Goal: Task Accomplishment & Management: Manage account settings

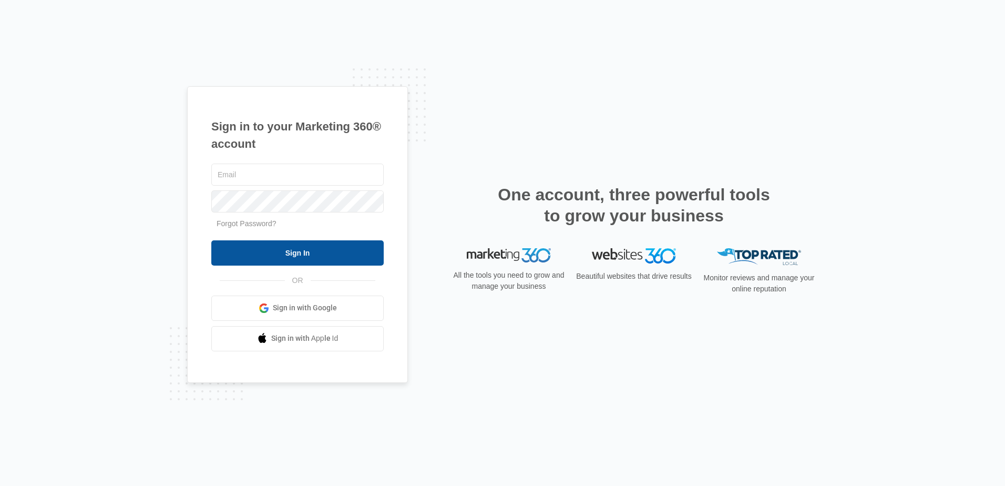
type input "[EMAIL_ADDRESS][DOMAIN_NAME]"
click at [225, 252] on input "Sign In" at bounding box center [297, 252] width 172 height 25
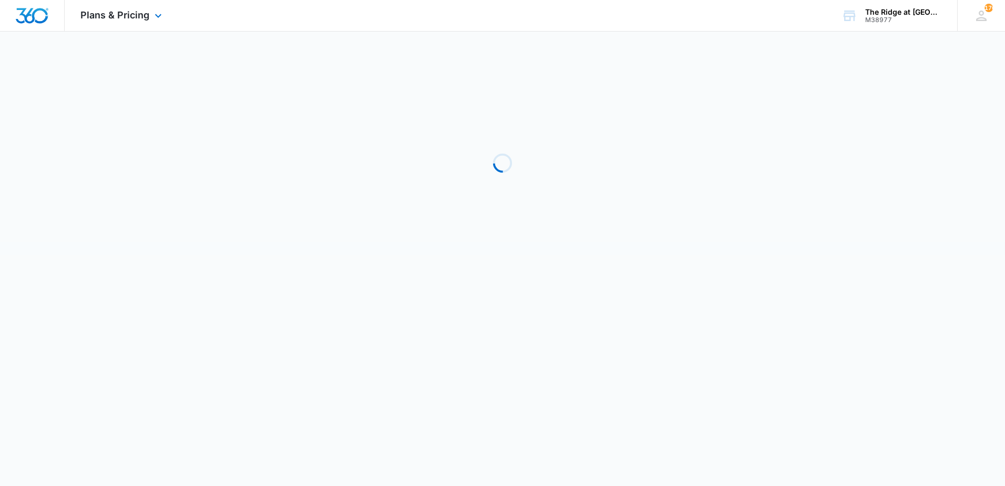
click at [169, 21] on div "Plans & Pricing Apps Reputation Websites Forms CRM Email Social Shop Payments P…" at bounding box center [123, 15] width 116 height 31
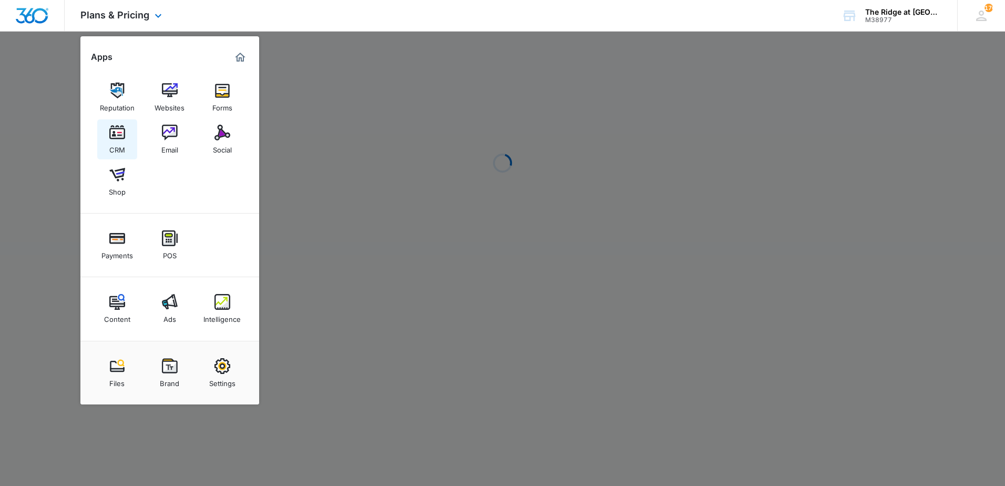
click at [127, 131] on link "CRM" at bounding box center [117, 139] width 40 height 40
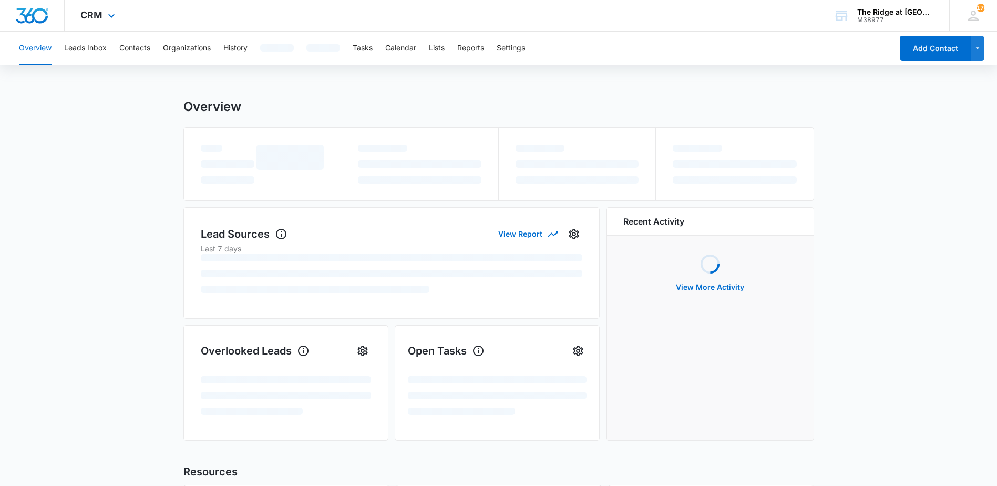
click at [105, 23] on div "CRM Apps Reputation Websites Forms CRM Email Social Shop Payments POS Content A…" at bounding box center [99, 15] width 69 height 31
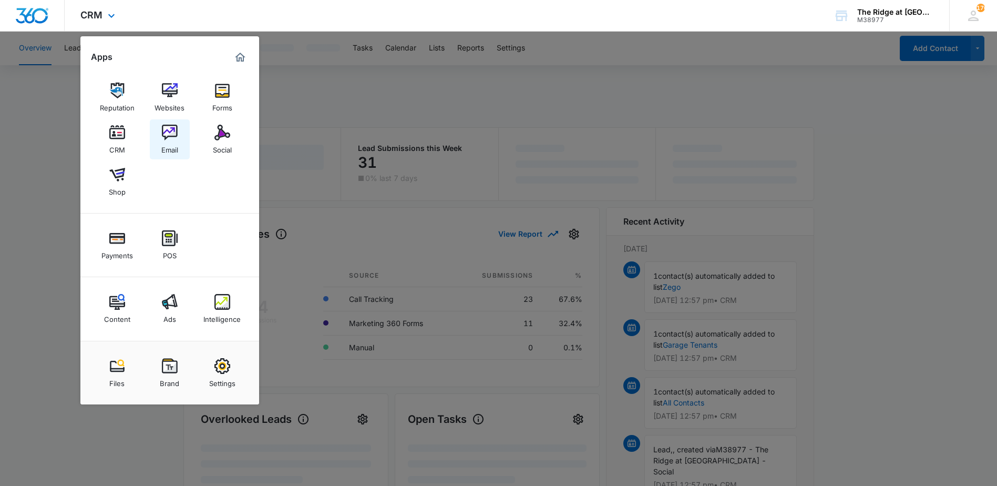
click at [168, 144] on div "Email" at bounding box center [169, 147] width 17 height 14
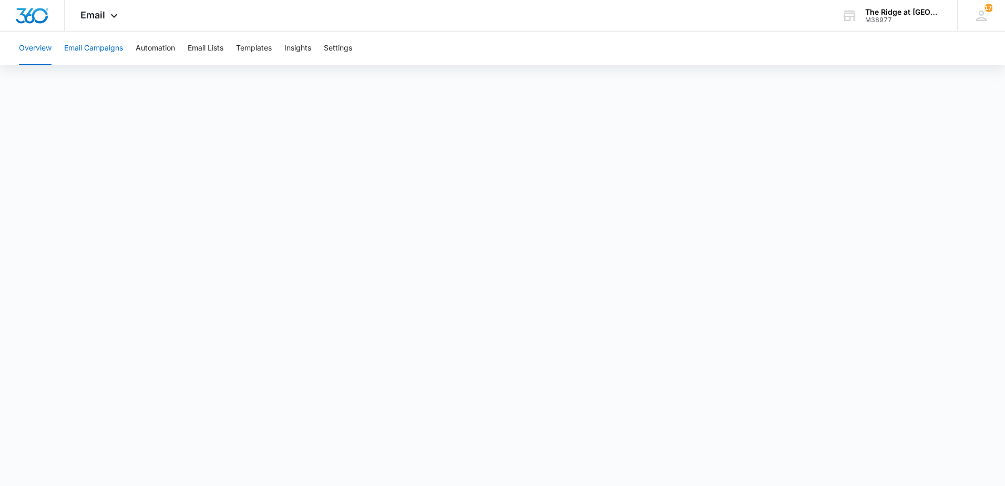
click at [114, 58] on button "Email Campaigns" at bounding box center [93, 49] width 59 height 34
click at [136, 59] on div "Overview Email Campaigns Automation Email Lists Templates Insights Settings" at bounding box center [503, 49] width 980 height 34
click at [99, 13] on span "Email" at bounding box center [92, 14] width 25 height 11
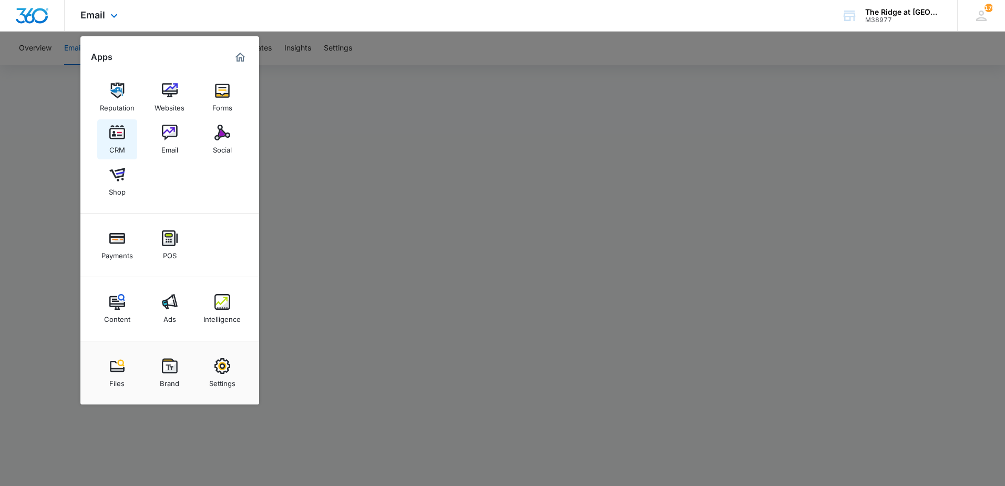
click at [124, 152] on div "CRM" at bounding box center [117, 147] width 16 height 14
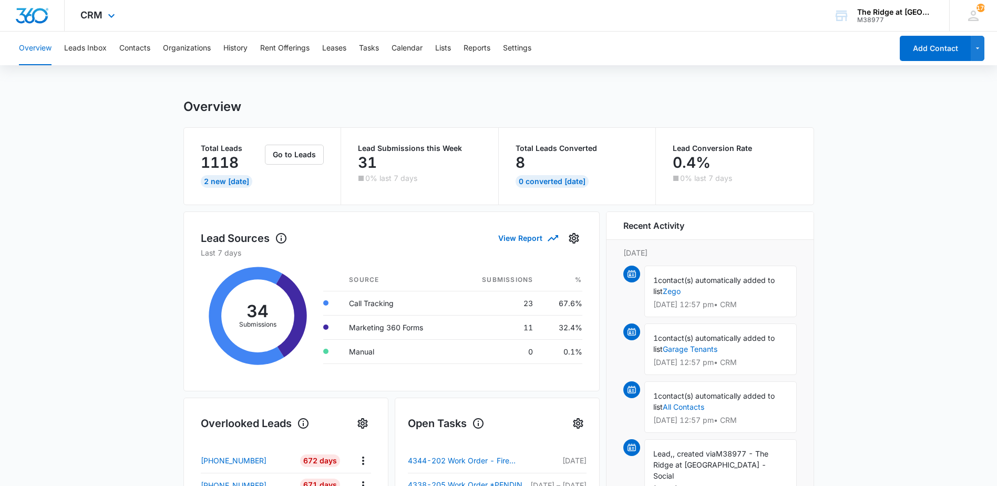
click at [338, 10] on div "CRM Apps Reputation Websites Forms CRM Email Social Shop Payments POS Content A…" at bounding box center [498, 16] width 997 height 32
click at [442, 49] on button "Lists" at bounding box center [443, 49] width 16 height 34
